Goal: Navigation & Orientation: Find specific page/section

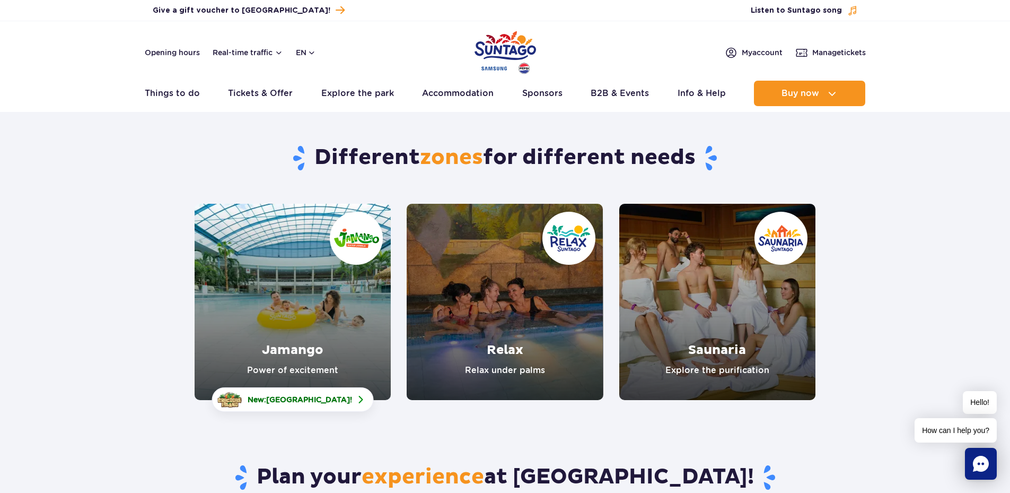
click at [282, 293] on link "Jamango" at bounding box center [293, 302] width 196 height 196
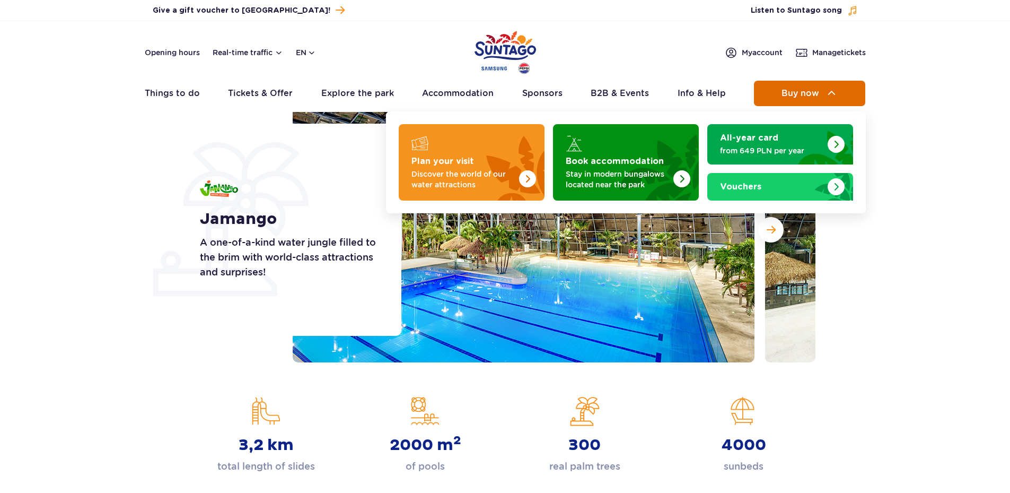
scroll to position [106, 0]
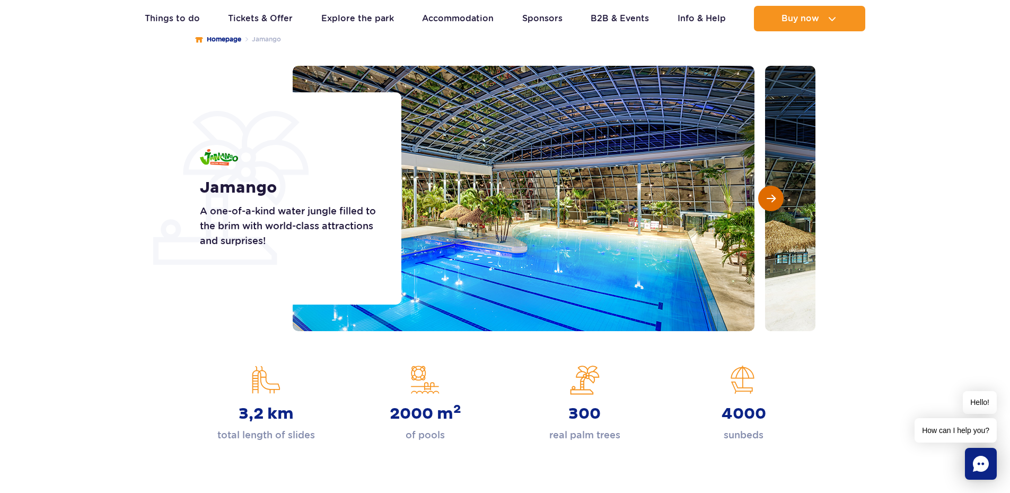
click at [774, 200] on span "Next slide" at bounding box center [771, 199] width 9 height 10
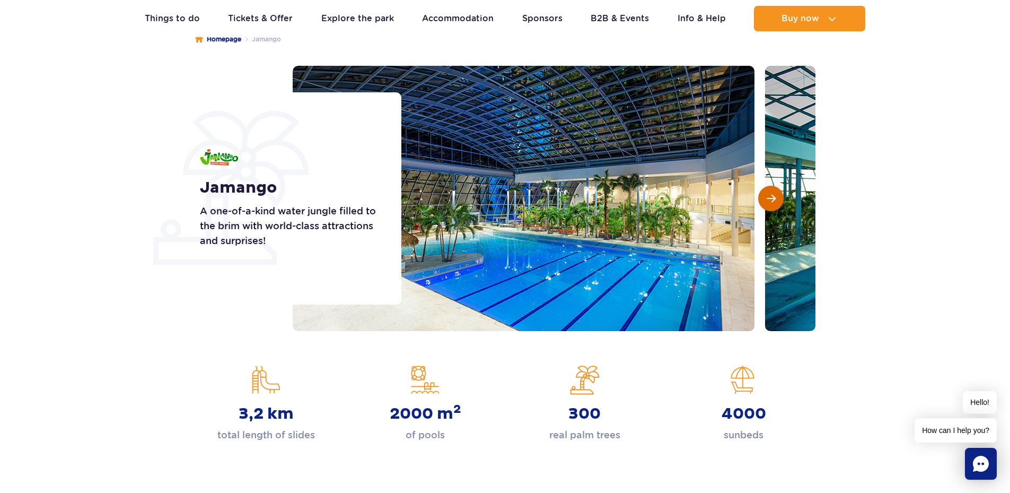
click at [774, 200] on span "Next slide" at bounding box center [771, 199] width 9 height 10
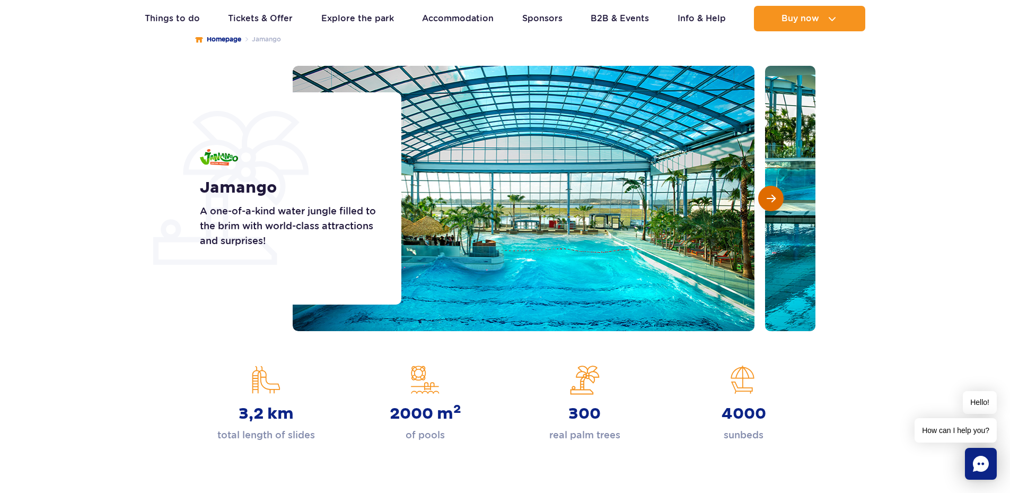
click at [774, 200] on span "Next slide" at bounding box center [771, 199] width 9 height 10
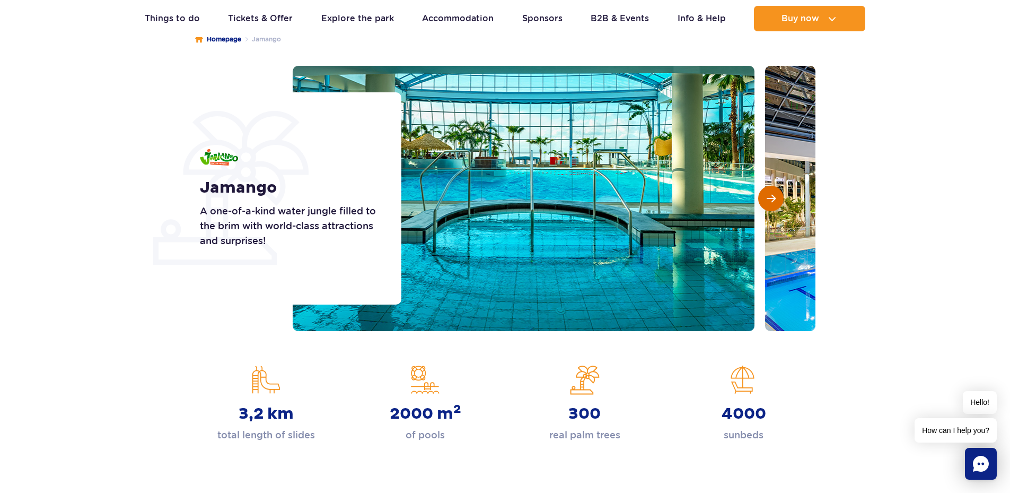
click at [774, 200] on span "Next slide" at bounding box center [771, 199] width 9 height 10
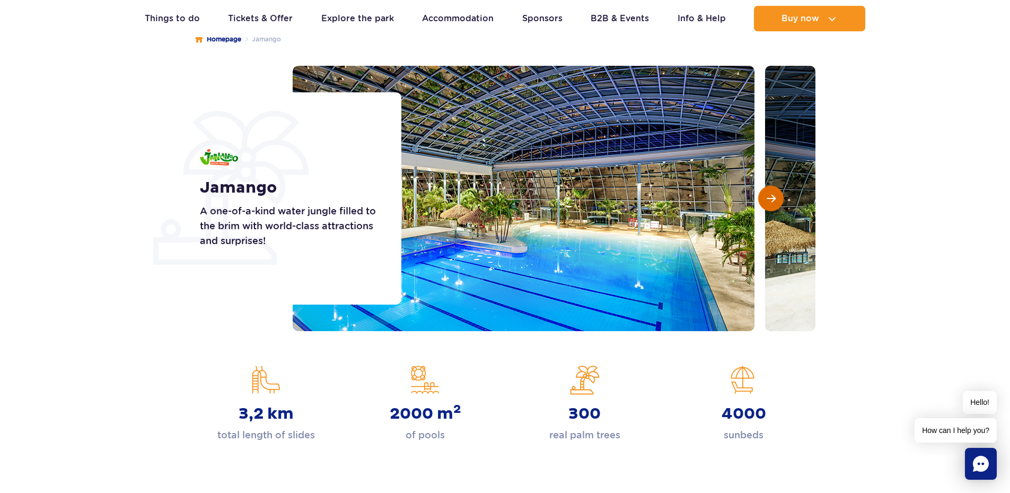
click at [774, 200] on span "Next slide" at bounding box center [771, 199] width 9 height 10
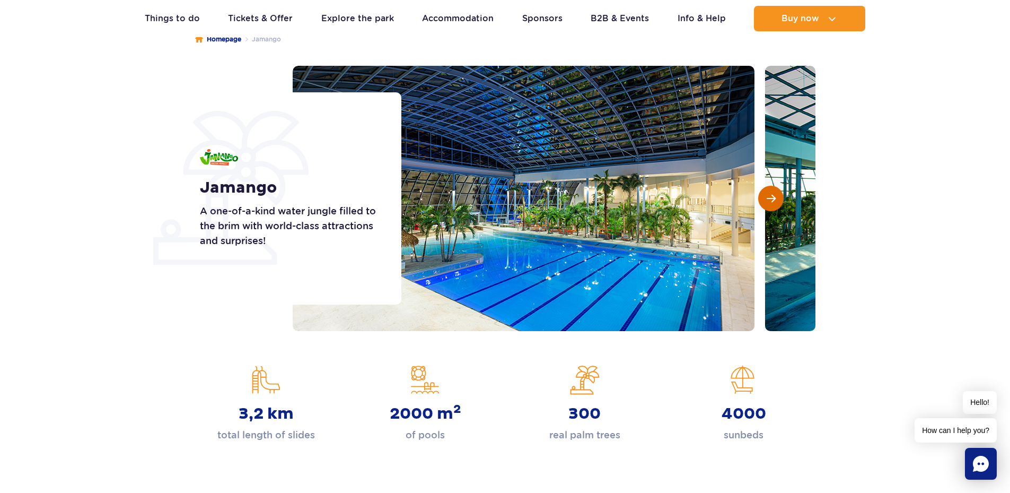
click at [774, 190] on button "Next slide" at bounding box center [770, 198] width 25 height 25
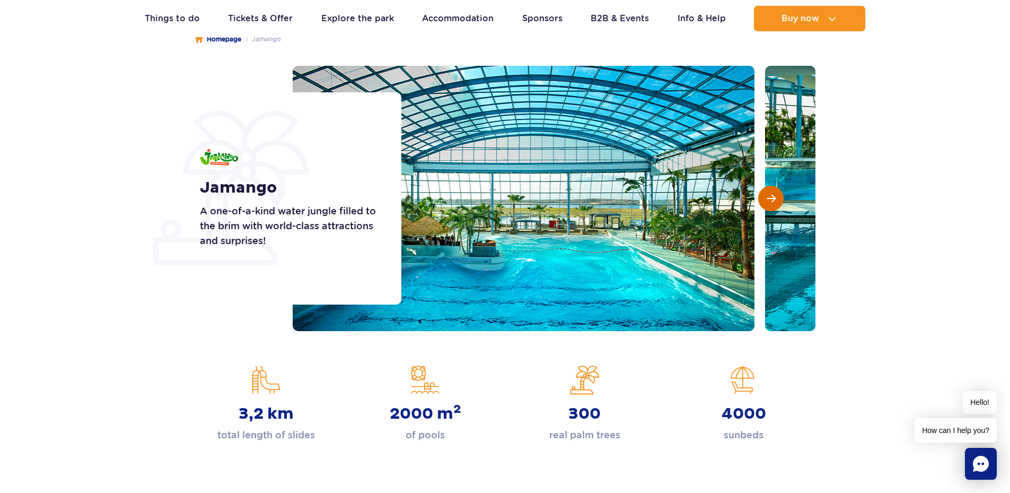
click at [774, 190] on button "Next slide" at bounding box center [770, 198] width 25 height 25
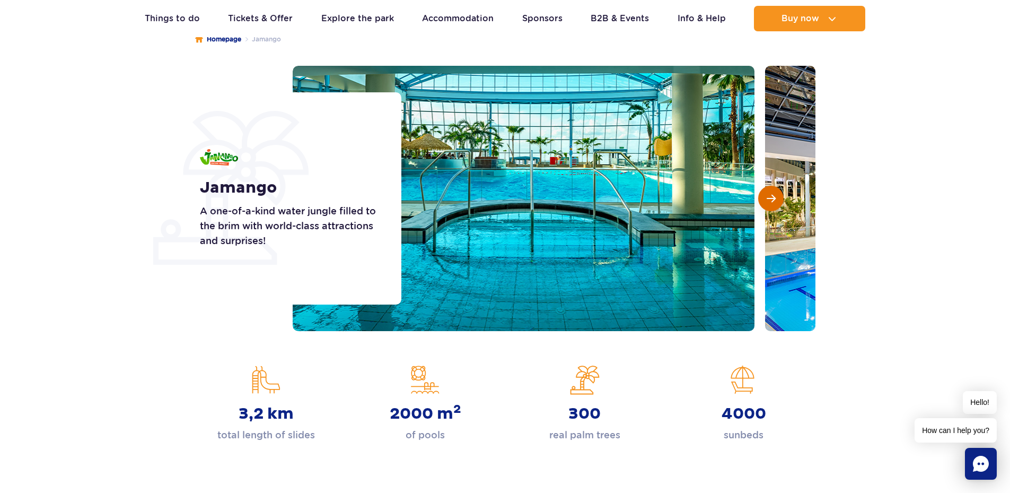
click at [774, 190] on button "Next slide" at bounding box center [770, 198] width 25 height 25
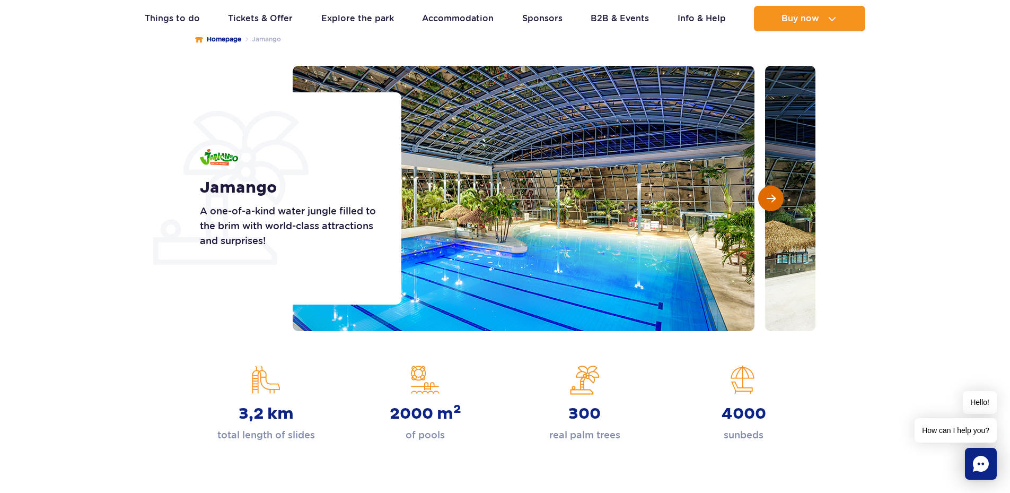
click at [774, 190] on button "Next slide" at bounding box center [770, 198] width 25 height 25
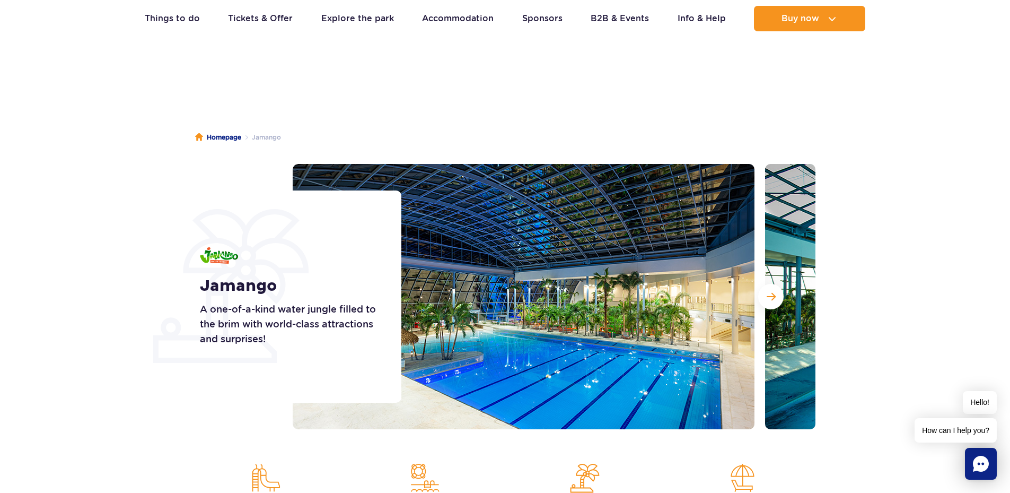
scroll to position [0, 0]
